Goal: Find specific page/section: Find specific page/section

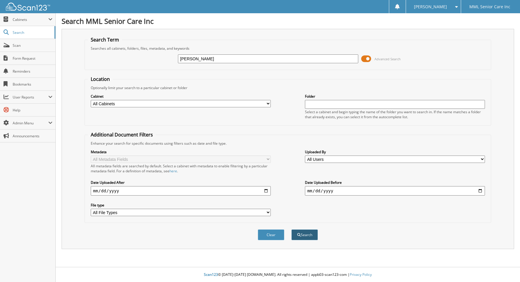
type input "Maria Alvarez Vargas"
click at [302, 233] on button "Search" at bounding box center [304, 235] width 26 height 11
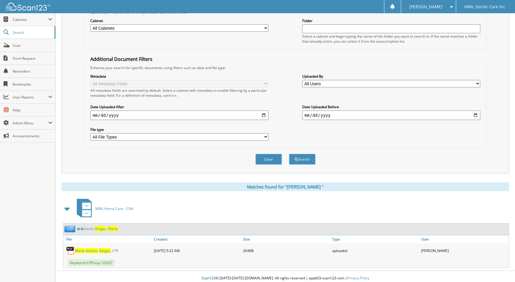
scroll to position [79, 0]
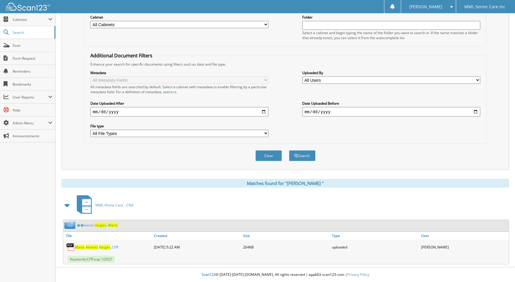
click at [100, 225] on span "V a r g a s" at bounding box center [100, 225] width 11 height 5
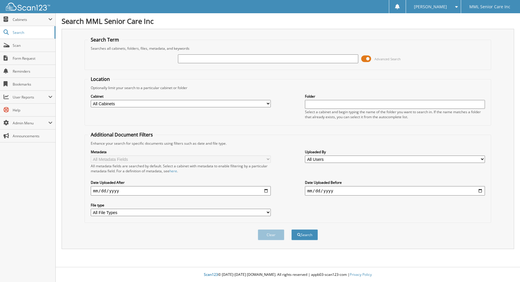
click at [222, 61] on input "text" at bounding box center [268, 58] width 180 height 9
paste input "Mariam Botchway"
type input "Mariam Botchway"
click at [291, 230] on button "Search" at bounding box center [304, 235] width 26 height 11
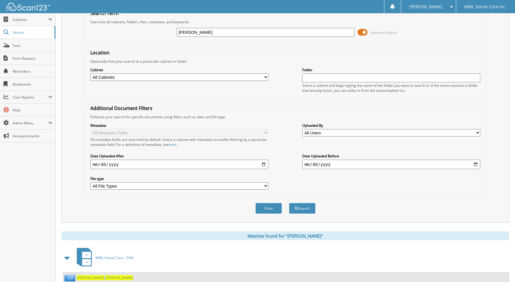
scroll to position [47, 0]
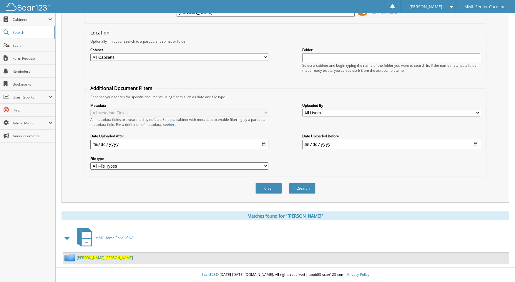
click at [92, 258] on span "Botchway" at bounding box center [91, 258] width 28 height 5
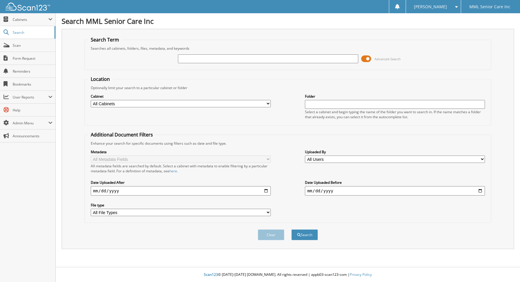
click at [220, 58] on input "text" at bounding box center [268, 58] width 180 height 9
type input "[PERSON_NAME]"
click at [291, 230] on button "Search" at bounding box center [304, 235] width 26 height 11
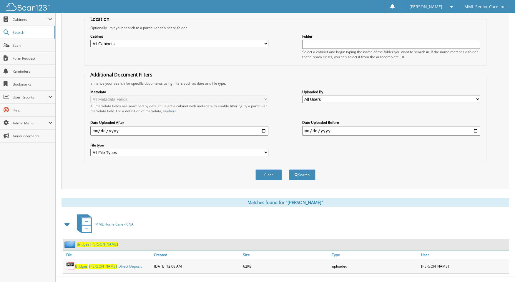
scroll to position [69, 0]
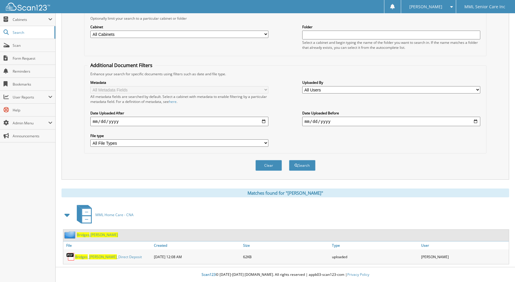
click at [116, 215] on span "MML Home Care - CNA" at bounding box center [114, 215] width 38 height 5
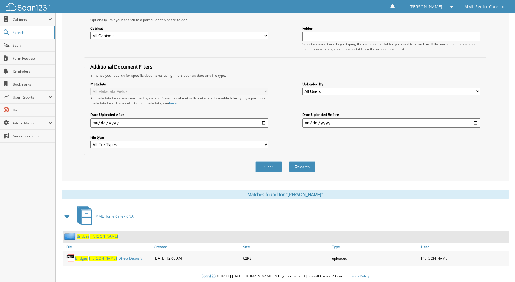
scroll to position [69, 0]
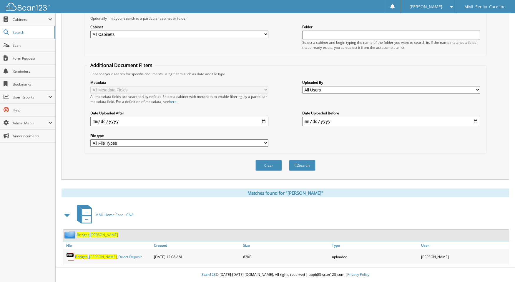
click at [84, 236] on span "Bridges" at bounding box center [83, 235] width 13 height 5
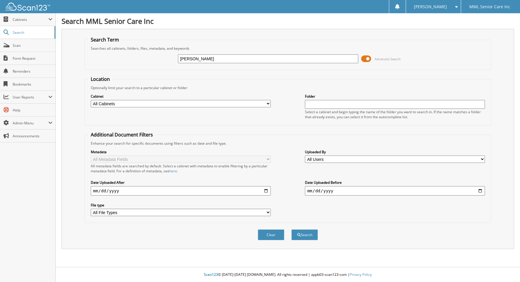
type input "[PERSON_NAME]"
click at [291, 230] on button "Search" at bounding box center [304, 235] width 26 height 11
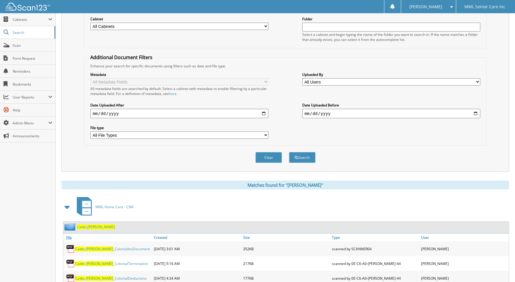
scroll to position [87, 0]
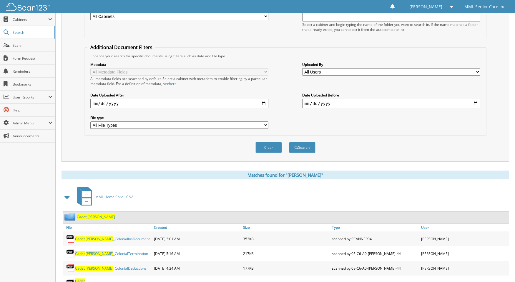
click at [94, 218] on span "Merline" at bounding box center [101, 217] width 28 height 5
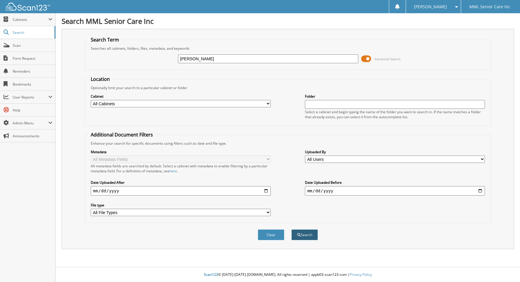
type input "[PERSON_NAME]"
click at [305, 240] on button "Search" at bounding box center [304, 235] width 26 height 11
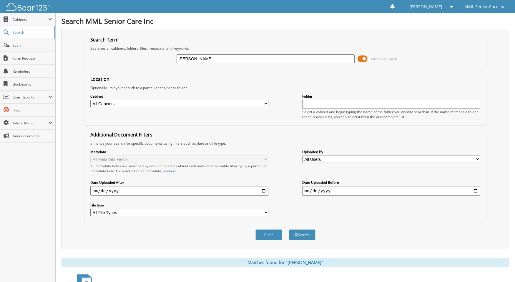
scroll to position [117, 0]
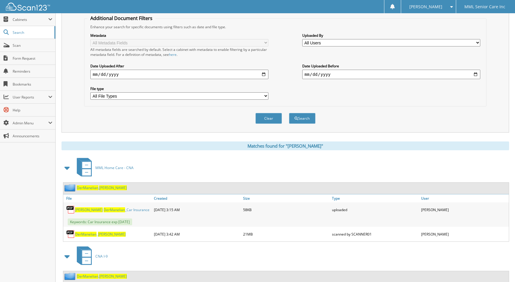
click at [95, 188] on span "DerManelian" at bounding box center [87, 187] width 21 height 5
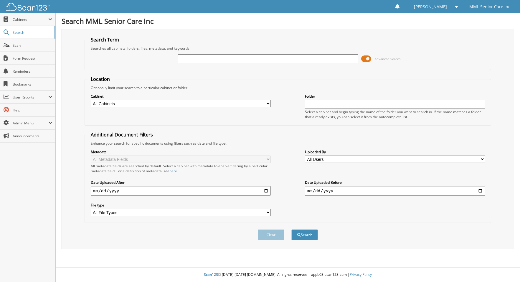
click at [268, 59] on input "text" at bounding box center [268, 58] width 180 height 9
type input "[PERSON_NAME]"
click at [309, 238] on button "Search" at bounding box center [304, 235] width 26 height 11
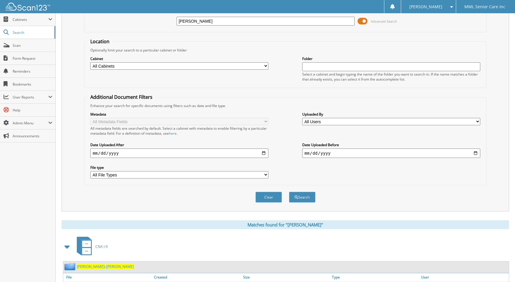
scroll to position [107, 0]
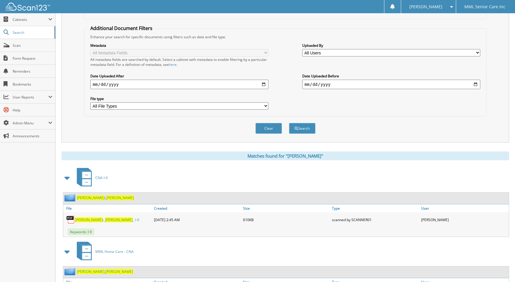
click at [85, 198] on span "Dubiel" at bounding box center [91, 197] width 28 height 5
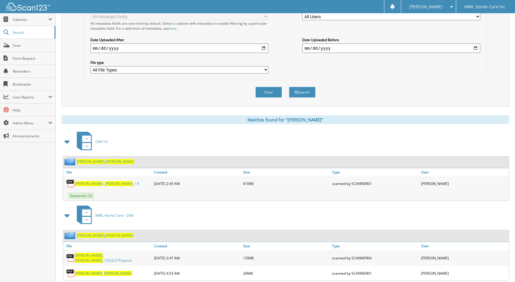
scroll to position [158, 0]
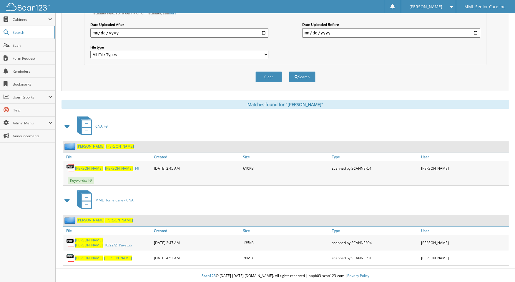
click at [105, 219] on span "[PERSON_NAME]" at bounding box center [119, 220] width 28 height 5
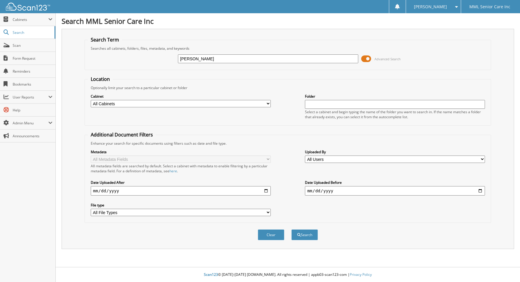
type input "[PERSON_NAME]"
click at [291, 230] on button "Search" at bounding box center [304, 235] width 26 height 11
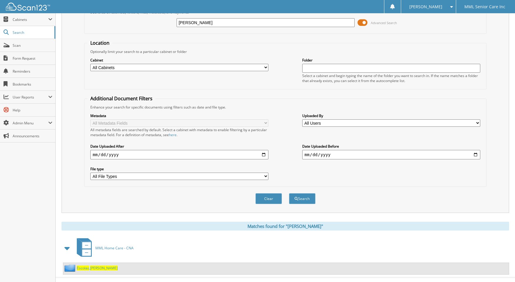
scroll to position [47, 0]
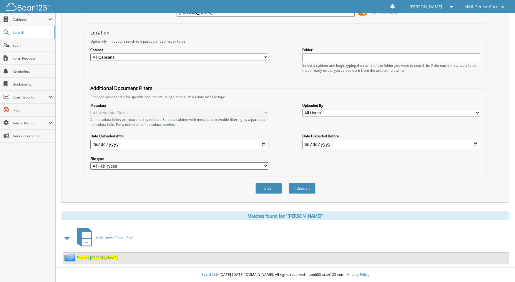
click at [92, 258] on span "[PERSON_NAME]" at bounding box center [104, 258] width 28 height 5
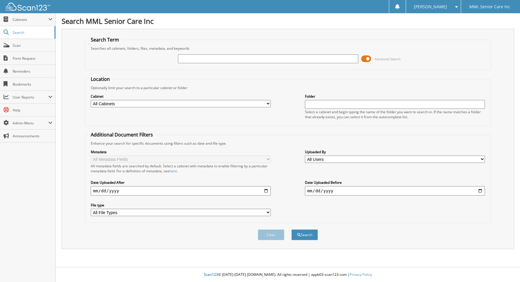
click at [207, 57] on input "text" at bounding box center [268, 58] width 180 height 9
type input "Modinat Famuyiwa"
click at [291, 230] on button "Search" at bounding box center [304, 235] width 26 height 11
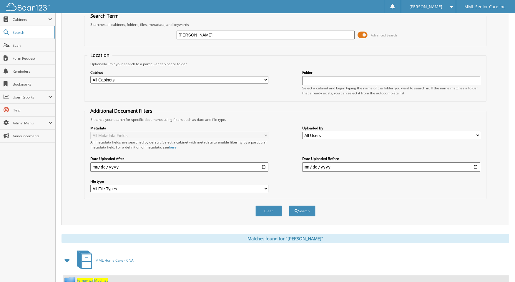
scroll to position [47, 0]
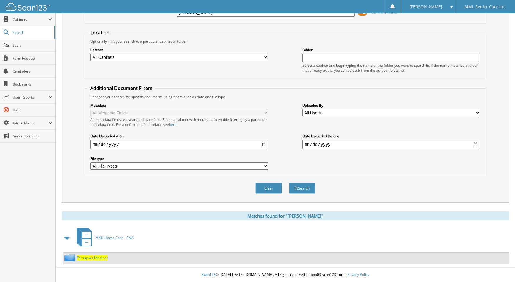
click at [98, 256] on span "Modinat" at bounding box center [101, 258] width 14 height 5
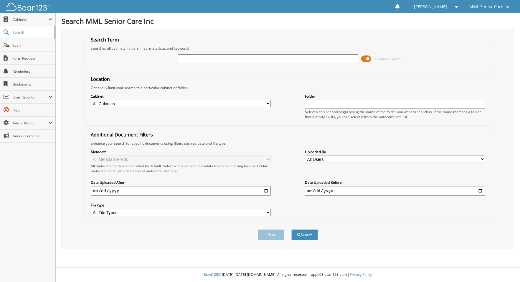
click at [311, 60] on input "text" at bounding box center [268, 58] width 180 height 9
type input "[PERSON_NAME]"
click at [301, 236] on button "Search" at bounding box center [304, 235] width 26 height 11
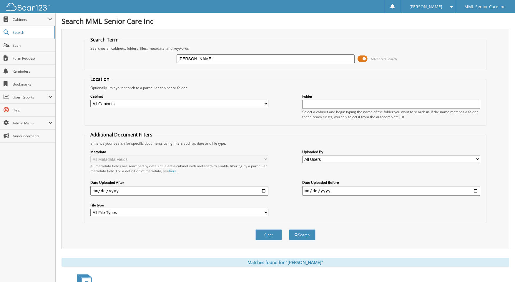
scroll to position [192, 0]
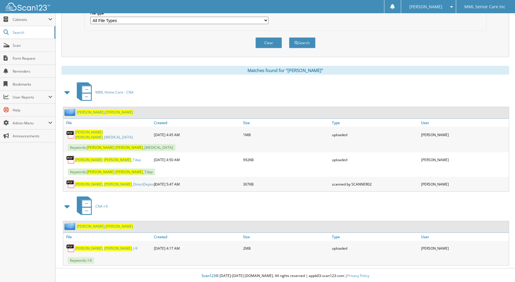
click at [105, 112] on span "Brenda" at bounding box center [119, 112] width 28 height 5
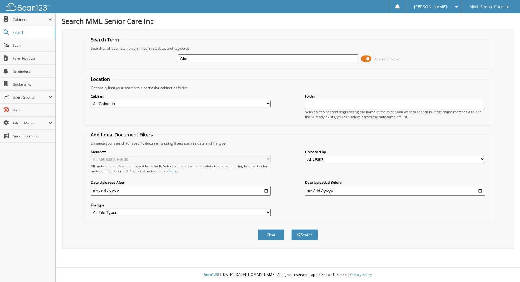
type input "Shannon Dubiel"
click at [303, 235] on button "Search" at bounding box center [304, 235] width 26 height 11
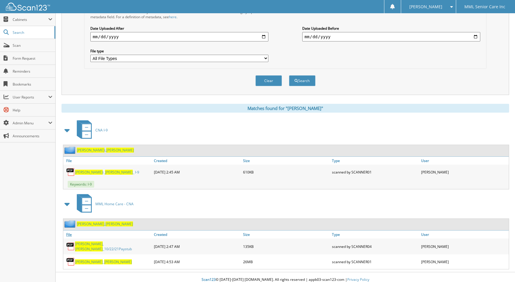
scroll to position [158, 0]
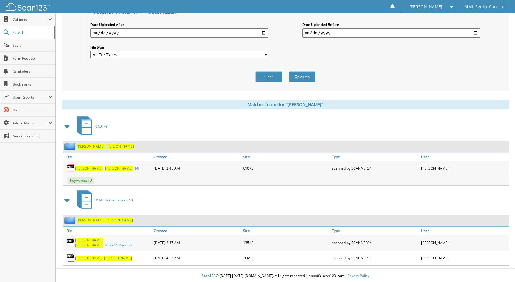
click at [105, 221] on span "Shannon" at bounding box center [119, 220] width 28 height 5
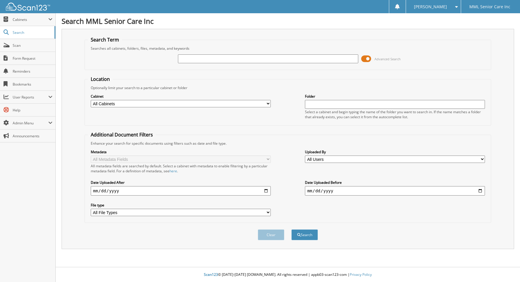
click at [246, 62] on input "text" at bounding box center [268, 58] width 180 height 9
type input "C"
type input "GilChrist"
click at [291, 230] on button "Search" at bounding box center [304, 235] width 26 height 11
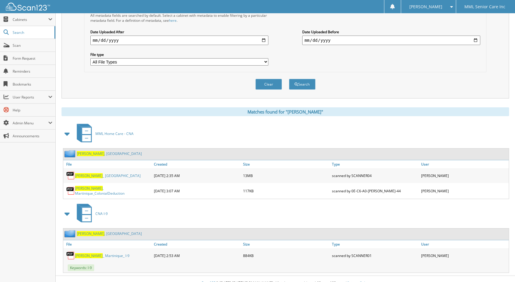
scroll to position [158, 0]
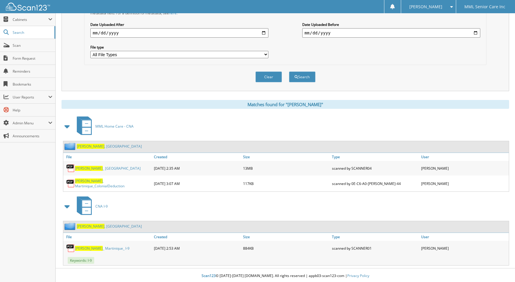
click at [85, 147] on span "[PERSON_NAME]" at bounding box center [91, 146] width 28 height 5
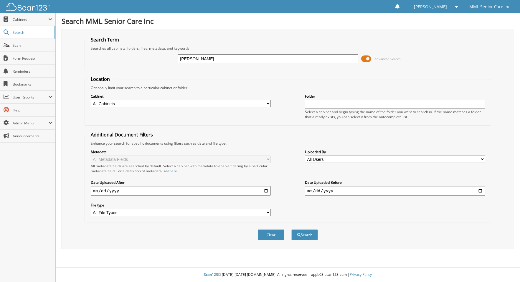
type input "[PERSON_NAME]"
click at [291, 230] on button "Search" at bounding box center [304, 235] width 26 height 11
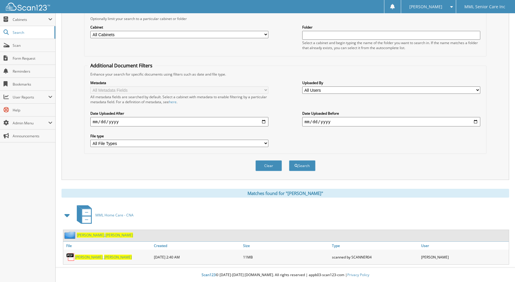
scroll to position [69, 0]
click at [94, 235] on link "Goncalves , Elizabeth" at bounding box center [105, 235] width 56 height 5
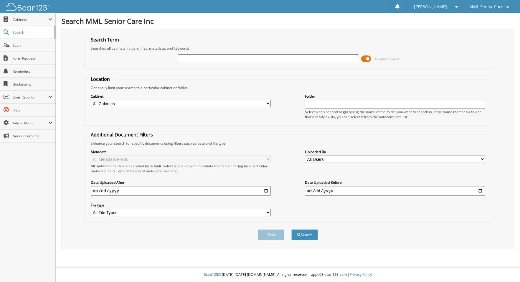
click at [321, 60] on input "text" at bounding box center [268, 58] width 180 height 9
type input "[PERSON_NAME]"
click at [291, 230] on button "Search" at bounding box center [304, 235] width 26 height 11
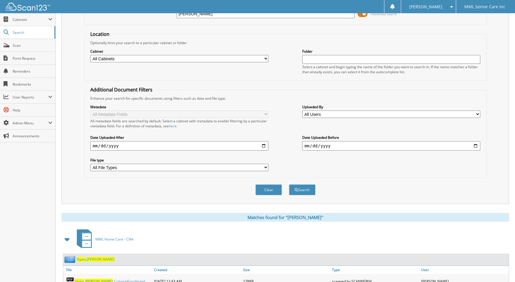
scroll to position [188, 0]
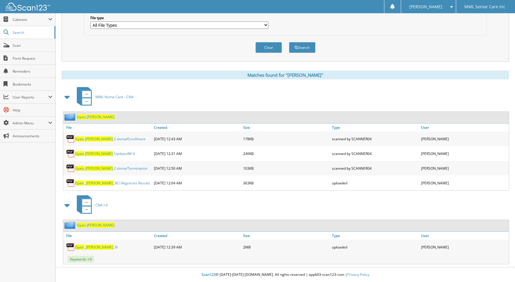
click at [83, 116] on span "Gyasi" at bounding box center [81, 117] width 9 height 5
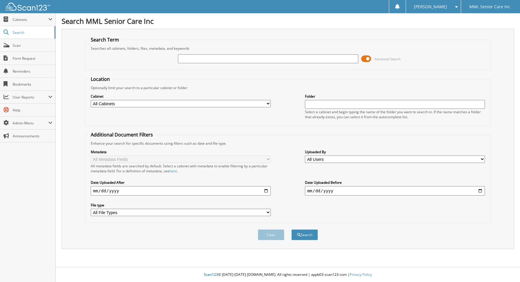
click at [254, 62] on input "text" at bounding box center [268, 58] width 180 height 9
type input "[PERSON_NAME]"
click at [311, 236] on button "Search" at bounding box center [304, 235] width 26 height 11
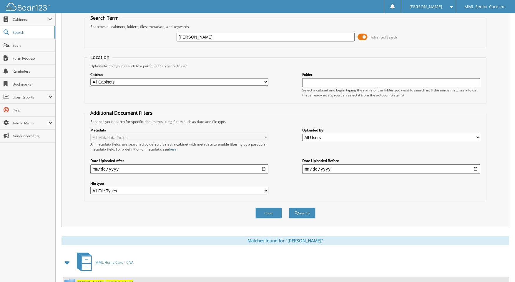
scroll to position [69, 0]
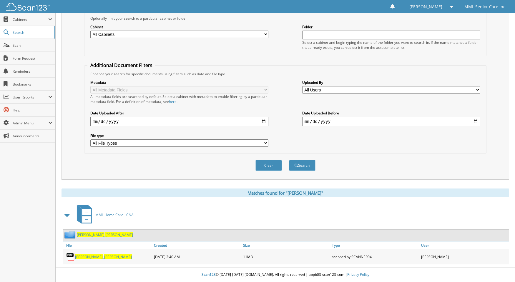
click at [93, 235] on span "[PERSON_NAME]" at bounding box center [91, 235] width 28 height 5
